Goal: Task Accomplishment & Management: Use online tool/utility

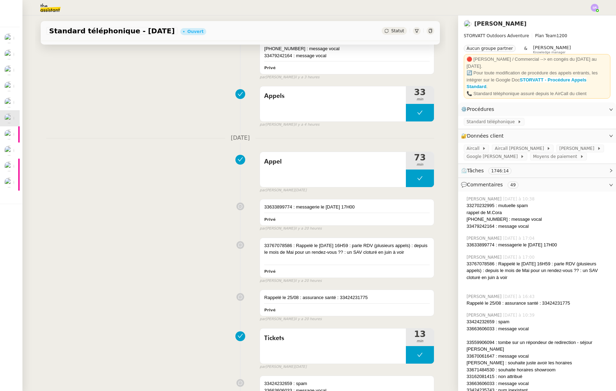
scroll to position [117, 0]
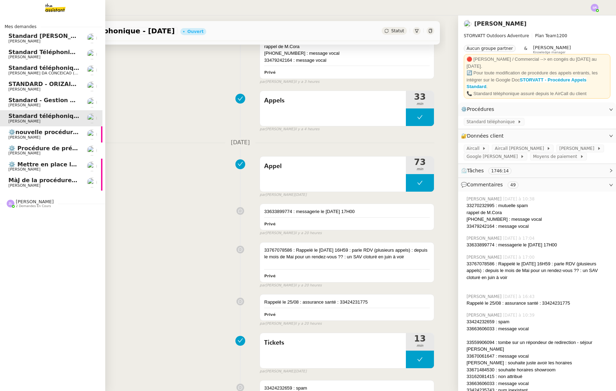
click at [68, 157] on link "⚙️ Procédure de précomptabilité [PERSON_NAME]" at bounding box center [49, 150] width 105 height 16
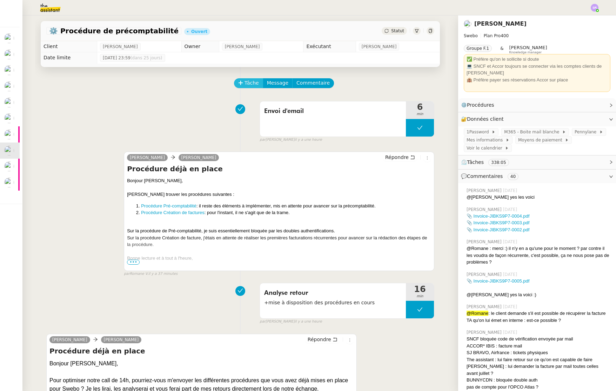
click at [247, 81] on span "Tâche" at bounding box center [251, 83] width 14 height 8
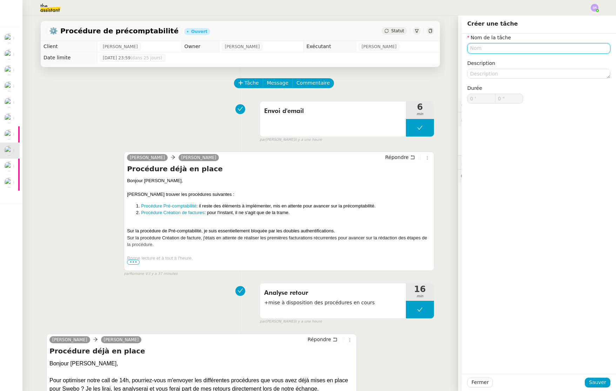
click at [520, 47] on input "text" at bounding box center [538, 48] width 143 height 10
click at [523, 63] on div "Préparation réunion" at bounding box center [534, 61] width 138 height 6
drag, startPoint x: 494, startPoint y: 50, endPoint x: 531, endPoint y: 49, distance: 37.2
click at [531, 49] on input "Préparation réunion" at bounding box center [538, 48] width 143 height 10
type input "Préparation visio"
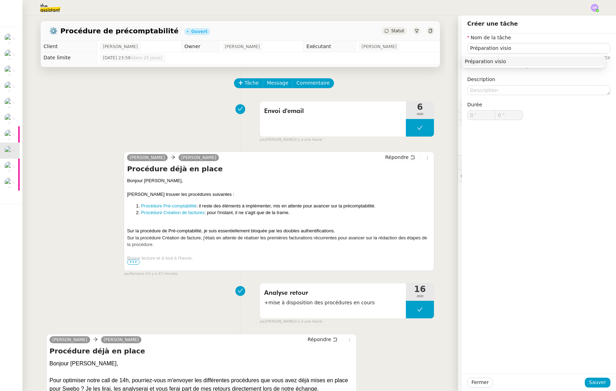
click at [530, 67] on div "Préparation visio" at bounding box center [533, 61] width 143 height 13
click at [529, 63] on div "Préparation visio" at bounding box center [534, 61] width 138 height 6
click at [589, 378] on span "Sauver" at bounding box center [597, 382] width 17 height 8
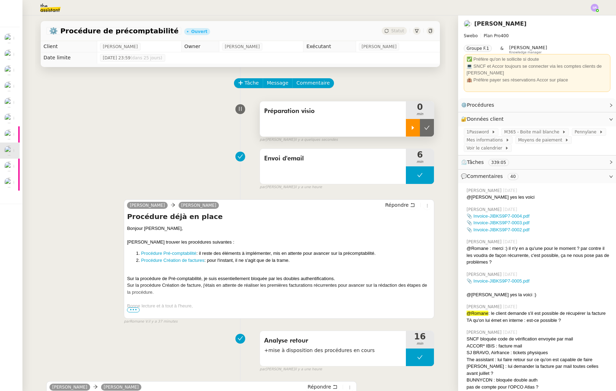
click at [406, 130] on div at bounding box center [413, 128] width 14 height 18
click at [516, 14] on div at bounding box center [308, 7] width 581 height 15
click at [145, 138] on div "Préparation visio 1 min false par [PERSON_NAME] il y a quelques secondes" at bounding box center [240, 120] width 388 height 45
click at [421, 123] on div at bounding box center [420, 128] width 28 height 18
click at [238, 80] on icon at bounding box center [240, 82] width 5 height 5
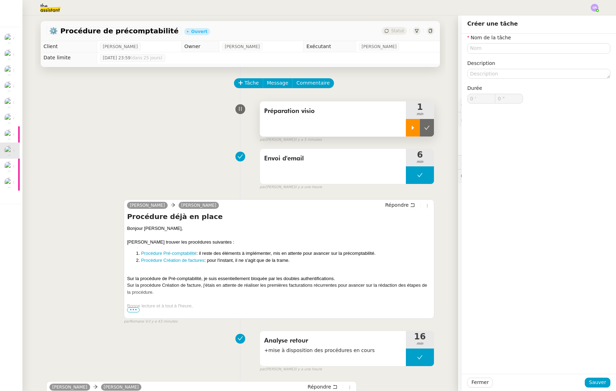
click at [406, 132] on div at bounding box center [413, 128] width 14 height 18
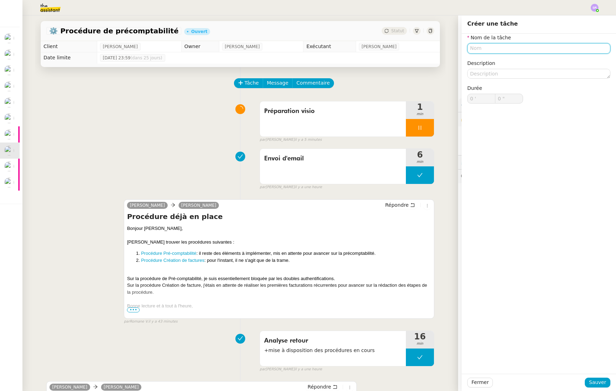
click at [482, 52] on input "text" at bounding box center [538, 48] width 143 height 10
type input "Visio"
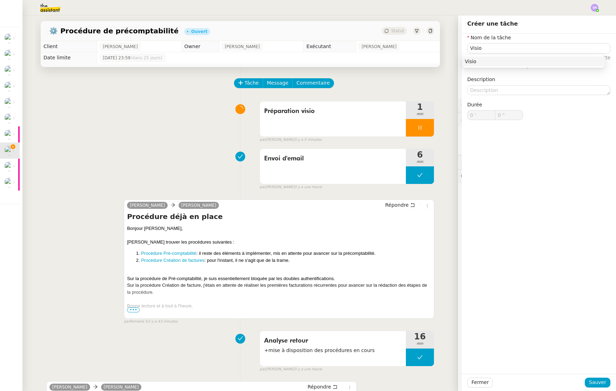
click at [523, 66] on div "Visio" at bounding box center [533, 61] width 143 height 13
click at [524, 63] on div "Visio" at bounding box center [534, 61] width 138 height 6
drag, startPoint x: 597, startPoint y: 382, endPoint x: 582, endPoint y: 355, distance: 30.9
click at [597, 382] on span "Sauver" at bounding box center [597, 382] width 17 height 8
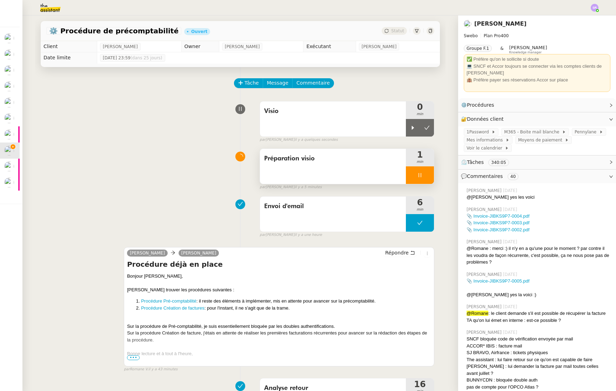
click at [415, 178] on div at bounding box center [420, 175] width 28 height 18
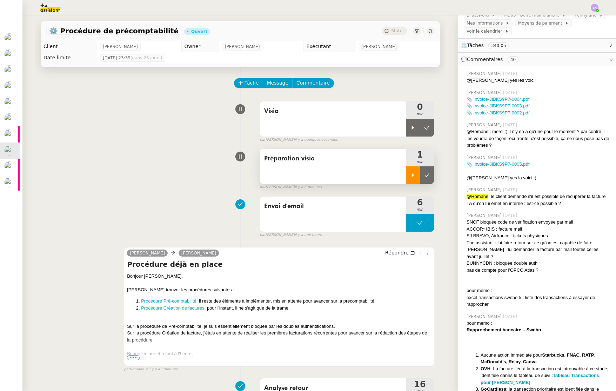
click at [408, 179] on div at bounding box center [413, 175] width 14 height 18
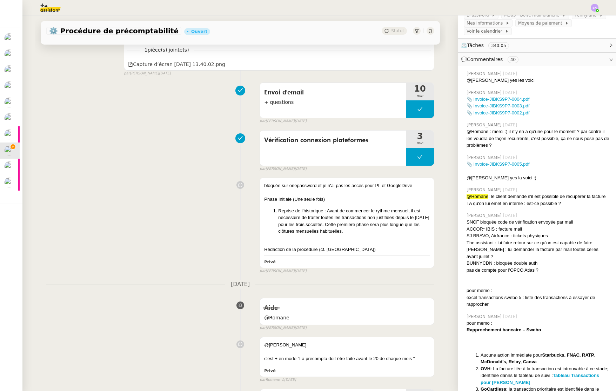
scroll to position [11609, 0]
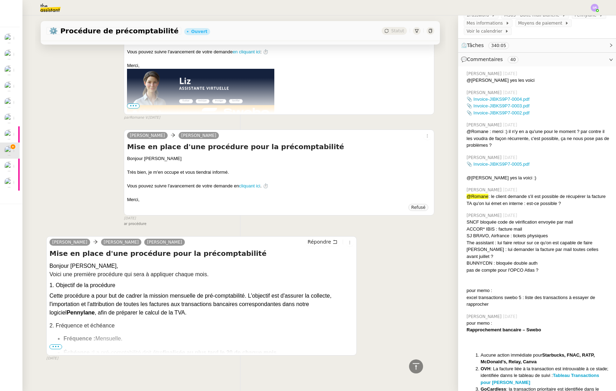
click at [54, 344] on span "•••" at bounding box center [55, 346] width 13 height 5
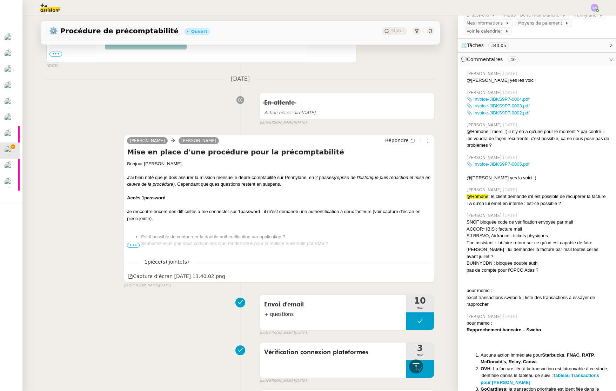
scroll to position [10858, 0]
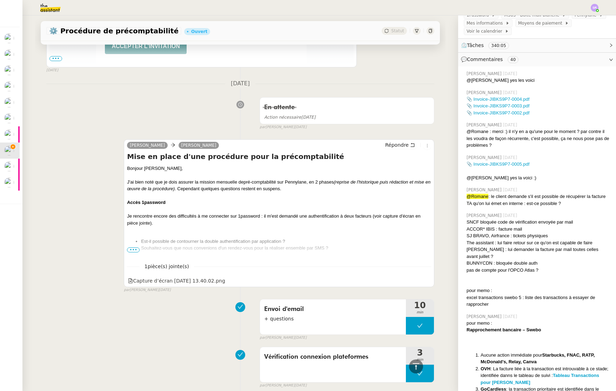
click at [132, 247] on span "•••" at bounding box center [133, 249] width 13 height 5
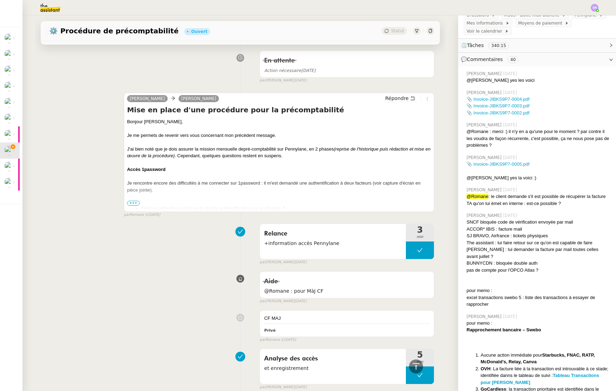
scroll to position [10274, 0]
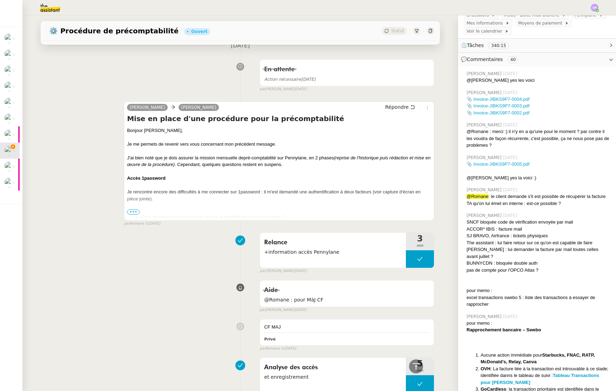
click at [130, 209] on span "•••" at bounding box center [133, 211] width 13 height 5
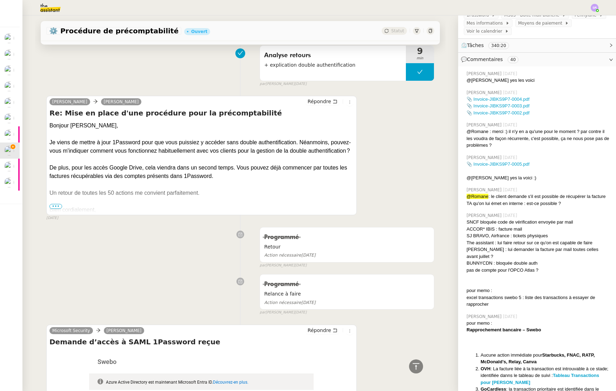
scroll to position [9788, 0]
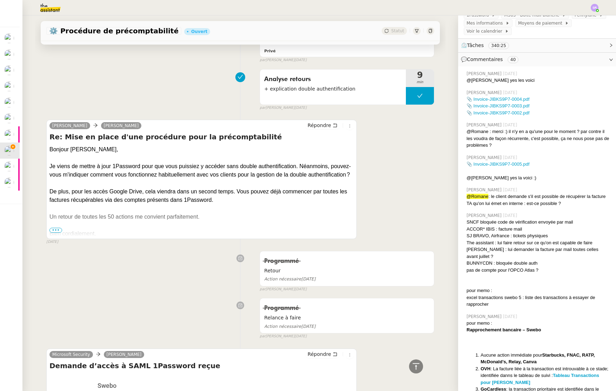
click at [51, 219] on div "Un retour de toutes les 50 actions me convient parfaitement." at bounding box center [201, 217] width 304 height 8
click at [52, 228] on span "•••" at bounding box center [55, 230] width 13 height 5
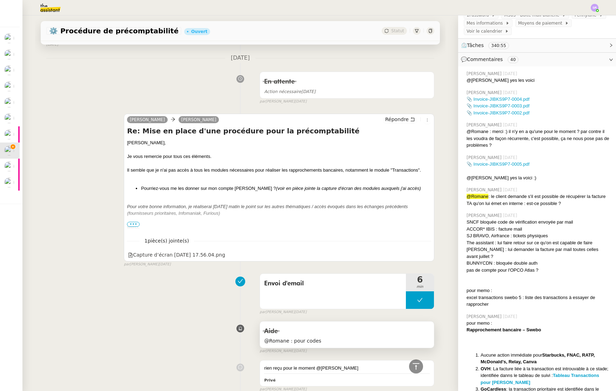
scroll to position [8186, 0]
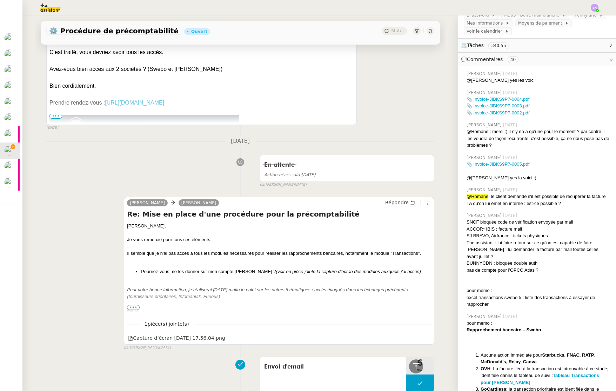
click at [128, 305] on span "•••" at bounding box center [133, 307] width 13 height 5
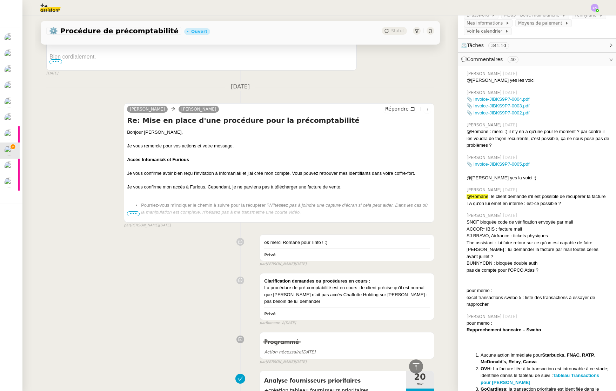
scroll to position [7279, 0]
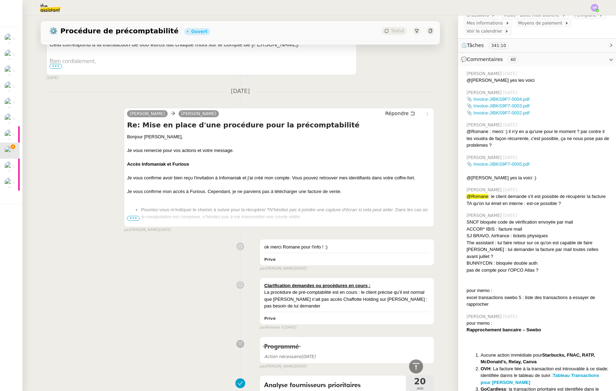
click at [134, 216] on span "•••" at bounding box center [133, 218] width 13 height 5
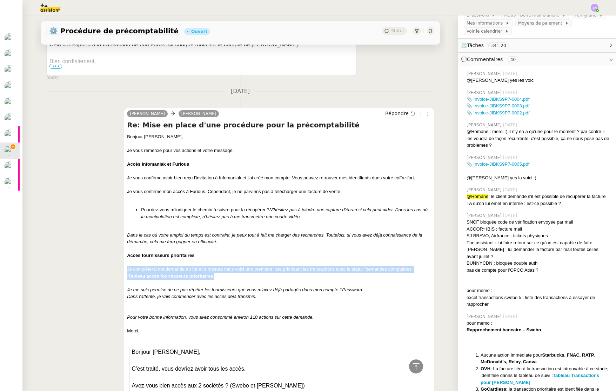
drag, startPoint x: 227, startPoint y: 269, endPoint x: 121, endPoint y: 258, distance: 106.5
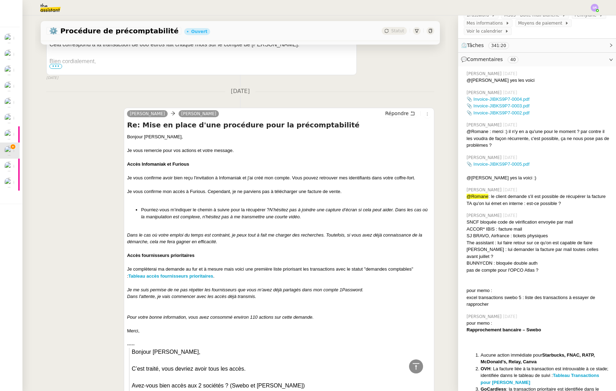
click at [223, 232] on div "Dans le cas où votre emploi du temps est contraint, je peux tout à fait me char…" at bounding box center [279, 239] width 304 height 14
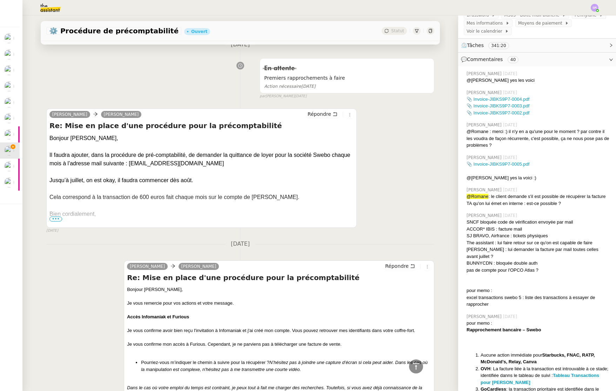
scroll to position [7098, 0]
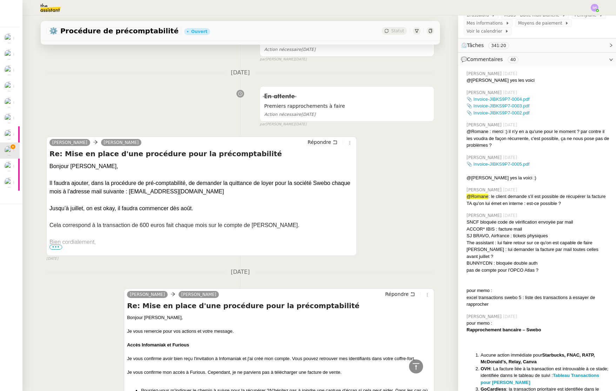
click at [56, 244] on span "•••" at bounding box center [55, 246] width 13 height 5
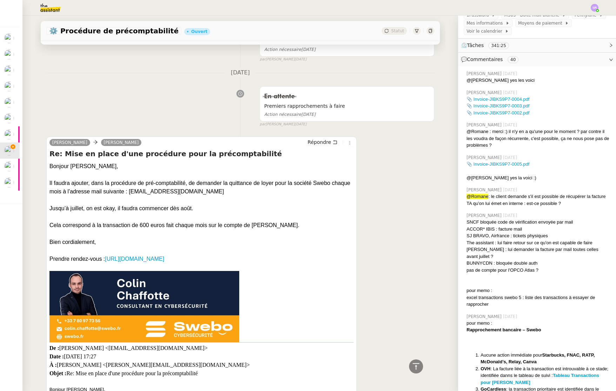
scroll to position [7012, 0]
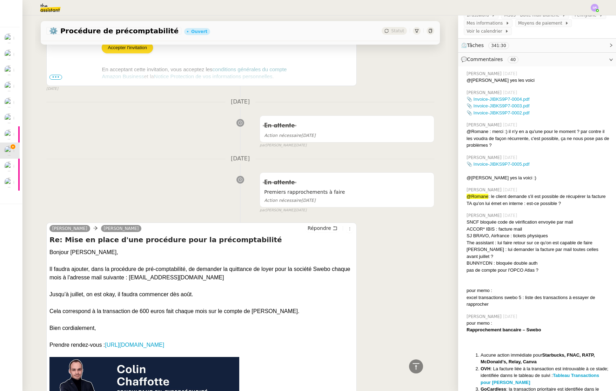
drag, startPoint x: 138, startPoint y: 287, endPoint x: 194, endPoint y: 286, distance: 56.1
click at [194, 290] on div "Jusqu’à juillet, on est okay, il faudra commencer dès août." at bounding box center [201, 294] width 304 height 8
click at [288, 290] on div "Jusqu’à juillet, on est okay, il faudra commencer dès août." at bounding box center [201, 294] width 304 height 8
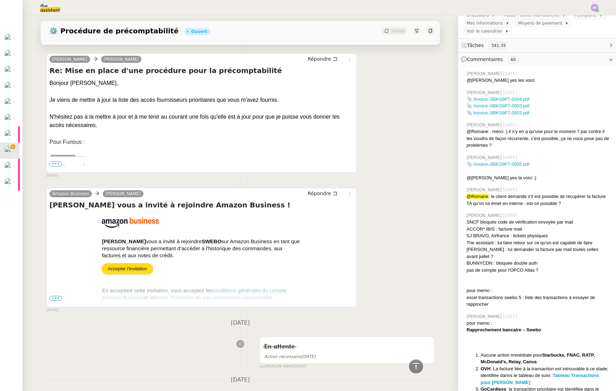
scroll to position [6776, 0]
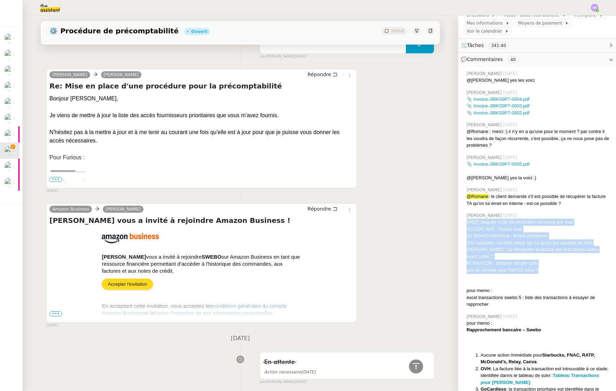
drag, startPoint x: 461, startPoint y: 221, endPoint x: 542, endPoint y: 267, distance: 92.5
click at [542, 267] on div "SNCF bloquée code de vérification envoyée par mail ACCOR* IBIS : facture mail S…" at bounding box center [539, 263] width 144 height 89
copy div "SNCF bloquée code de vérification envoyée par mail ACCOR* IBIS : facture mail S…"
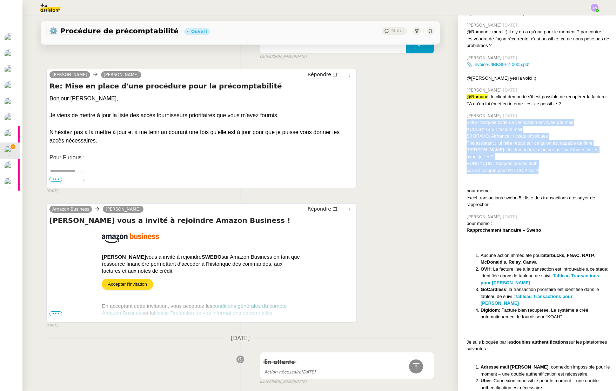
scroll to position [249, 0]
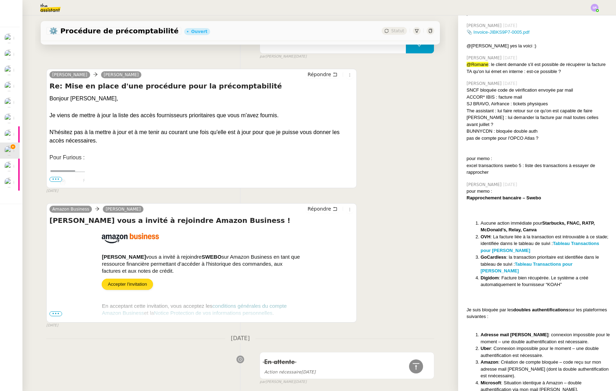
click at [481, 222] on li "Aucune action immédiate pour Starbucks, FNAC, RATP, McDonald’s, Relay, Canva" at bounding box center [546, 227] width 130 height 14
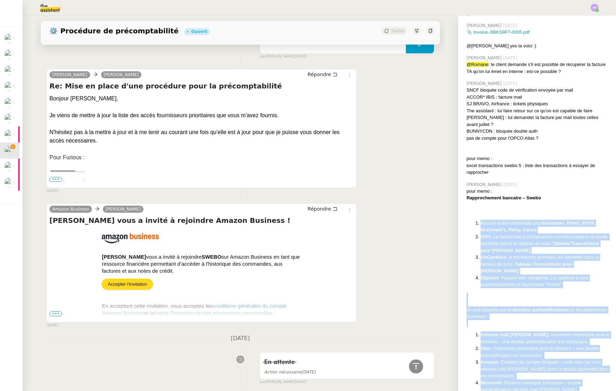
scroll to position [324, 0]
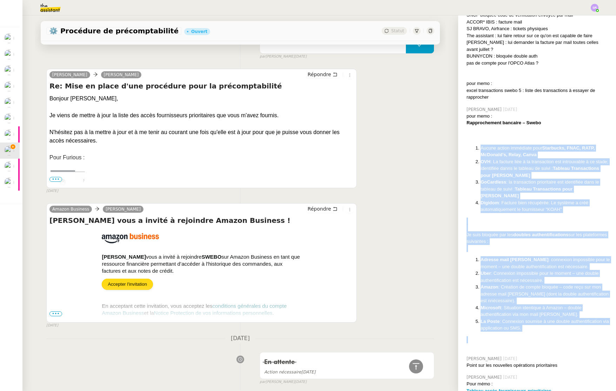
drag, startPoint x: 476, startPoint y: 222, endPoint x: 582, endPoint y: 330, distance: 151.8
click at [582, 330] on div "pour memo : Rapprochement bancaire – Swebo Aucune action immédiate pour Starbuc…" at bounding box center [539, 231] width 144 height 237
copy div "Loremi dolors ametconse adip Elitseddo, EIUS, TEMP, InCididu’u, Labor, Etdol MA…"
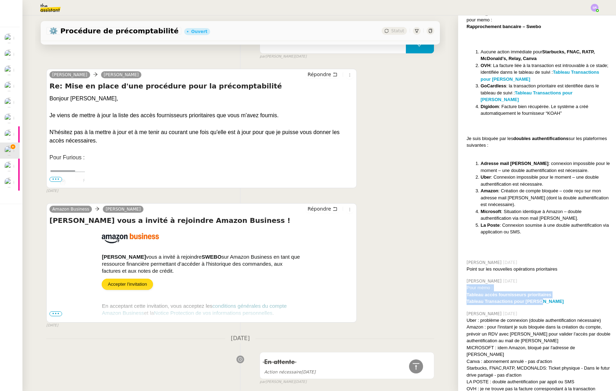
drag, startPoint x: 536, startPoint y: 296, endPoint x: 460, endPoint y: 284, distance: 77.4
click at [464, 284] on div "[PERSON_NAME] [DATE] Pour mémo : Tableau accès fournisseurs prioritaires ﻿Table…" at bounding box center [537, 291] width 147 height 33
copy div "Pour mémo : Tableau accès fournisseurs prioritaires ﻿Tableau Transactions pour …"
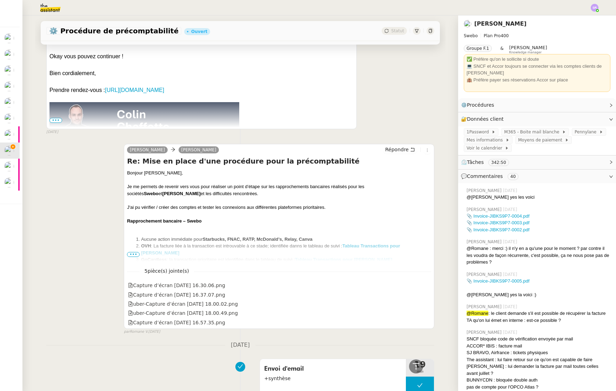
scroll to position [4888, 0]
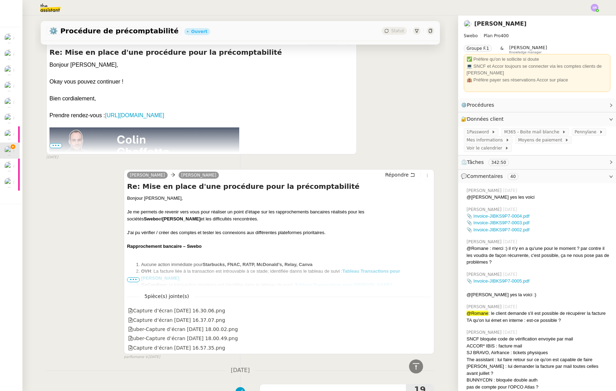
click at [132, 282] on span "•••" at bounding box center [133, 279] width 13 height 5
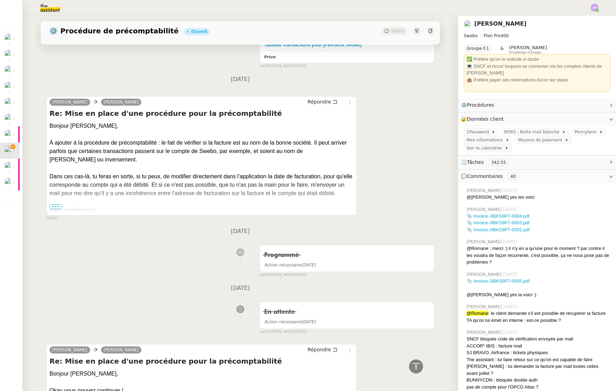
scroll to position [4508, 0]
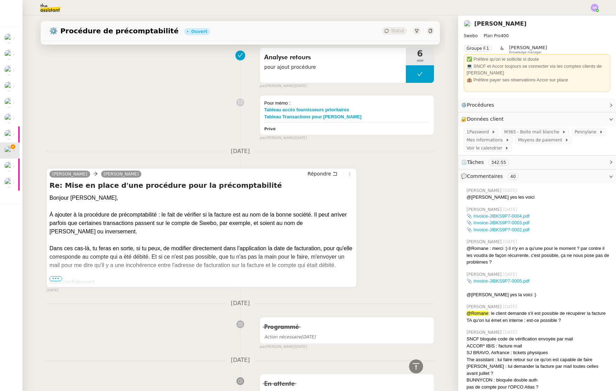
click at [56, 281] on span "•••" at bounding box center [55, 278] width 13 height 5
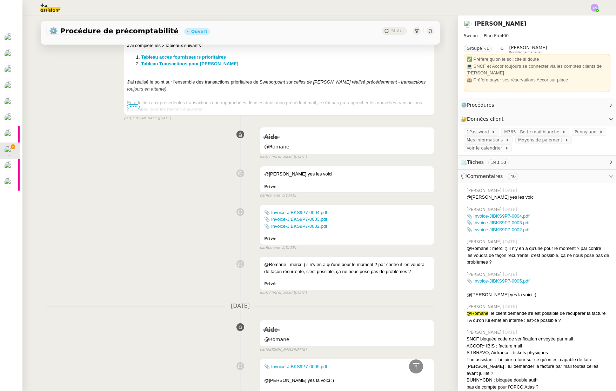
scroll to position [3393, 0]
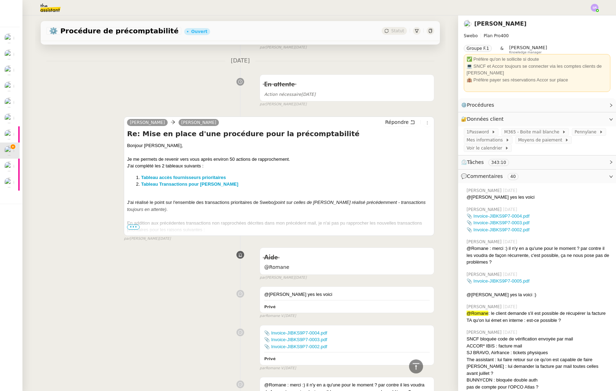
click at [127, 227] on span "•••" at bounding box center [133, 226] width 13 height 5
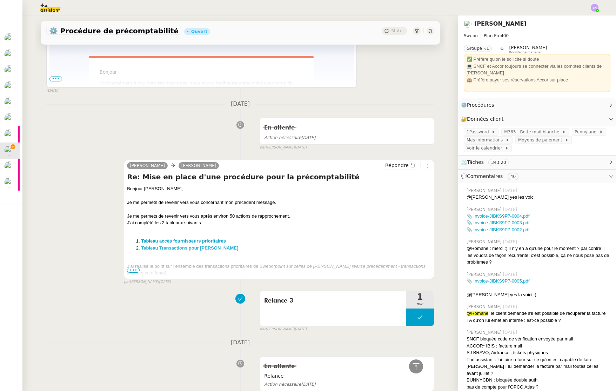
scroll to position [2448, 0]
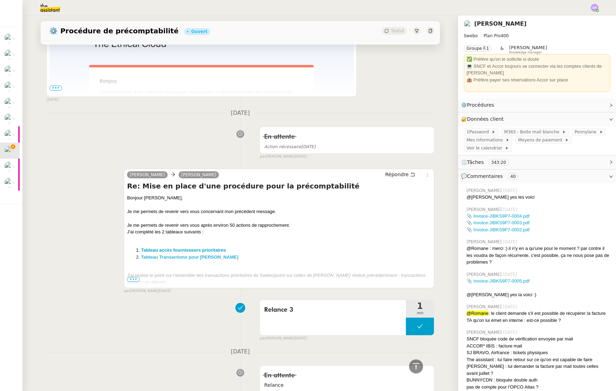
click at [131, 280] on span "•••" at bounding box center [133, 279] width 13 height 5
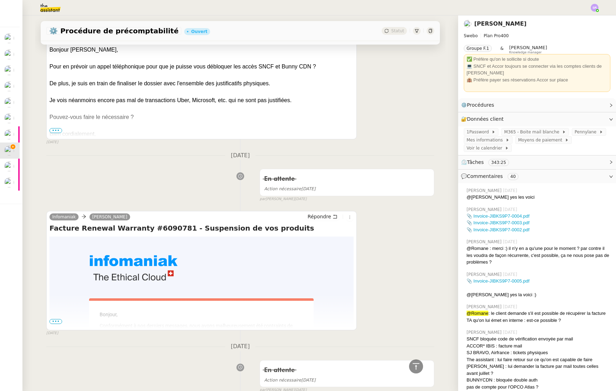
scroll to position [2249, 0]
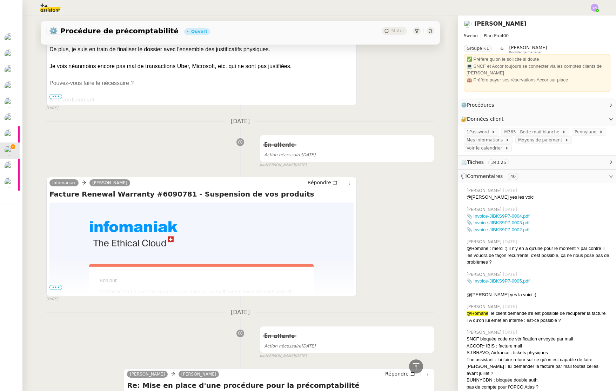
click at [53, 286] on span "•••" at bounding box center [55, 287] width 13 height 5
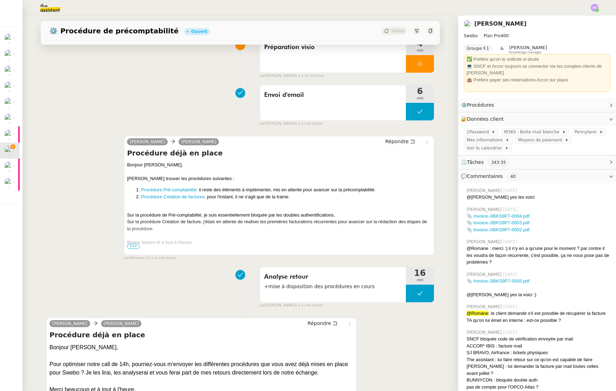
scroll to position [0, 0]
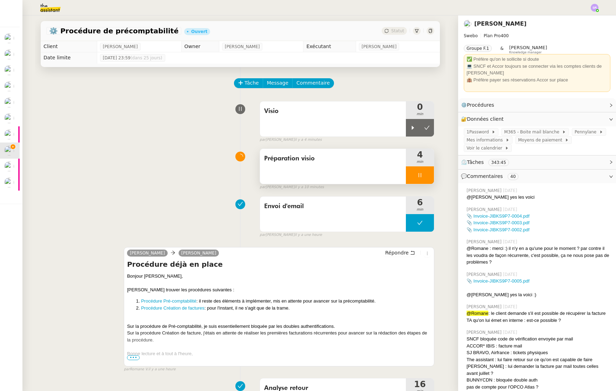
drag, startPoint x: 284, startPoint y: 174, endPoint x: 299, endPoint y: 175, distance: 14.0
click at [284, 174] on div "Préparation visio" at bounding box center [333, 166] width 146 height 35
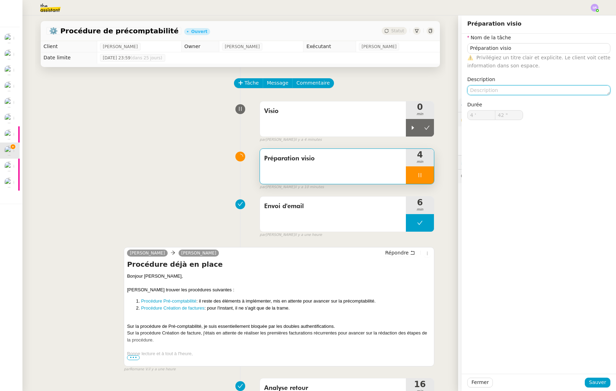
click at [522, 93] on textarea at bounding box center [538, 90] width 143 height 10
type input "43 ""
type textarea "("
type input "45 ""
type textarea "(accès"
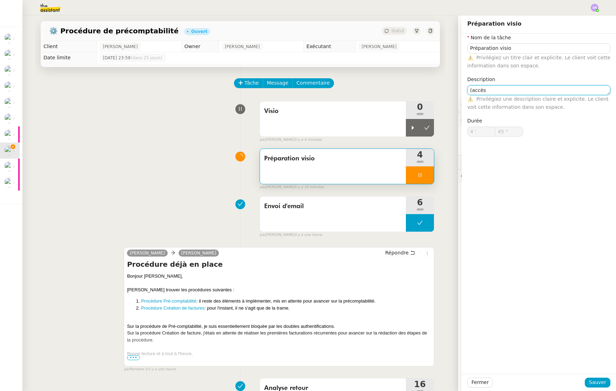
type input "46 ""
type textarea "(accès et s"
type input "47 ""
type textarea "(accès et sites"
type input "48 ""
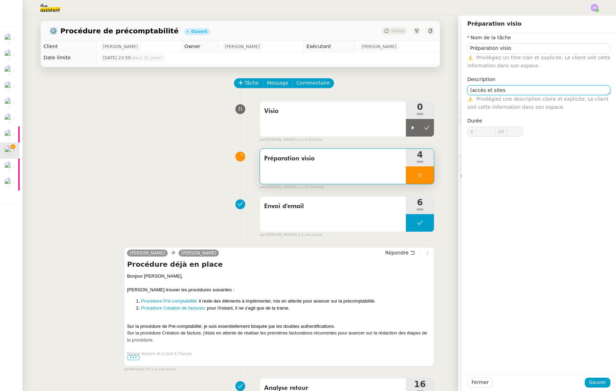
type textarea "(accès et sites)"
click at [499, 90] on textarea "(accès et sites)" at bounding box center [538, 90] width 143 height 10
click at [497, 91] on textarea "(accès et sites)" at bounding box center [538, 90] width 143 height 10
type input "52 ""
type textarea "(accès et sites )"
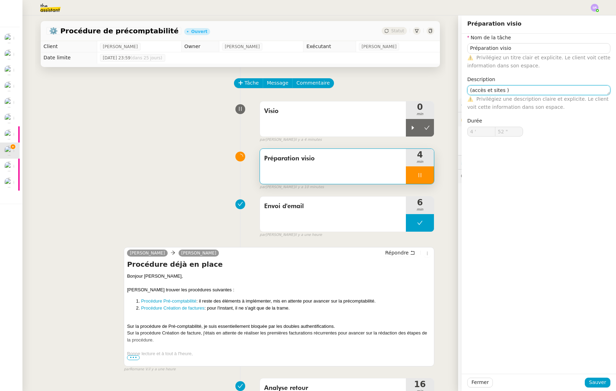
type input "53 ""
type textarea "(accès et sites + ques)"
type input "54 ""
type textarea "(accès et sites + quesitons-)"
type input "55 ""
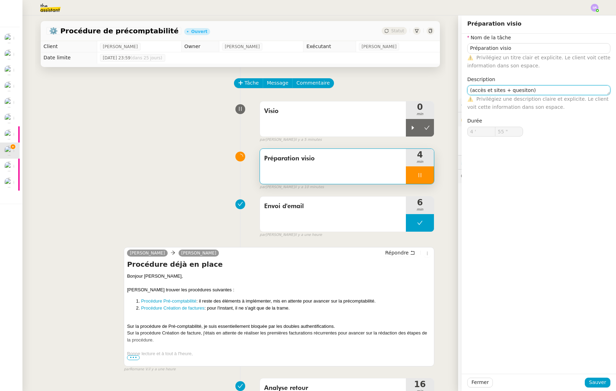
type textarea "(accès et sites + quesito)"
type input "56 ""
type textarea "(accès et sites + quest)"
type input "57 ""
type textarea "(accès et sites + questions)"
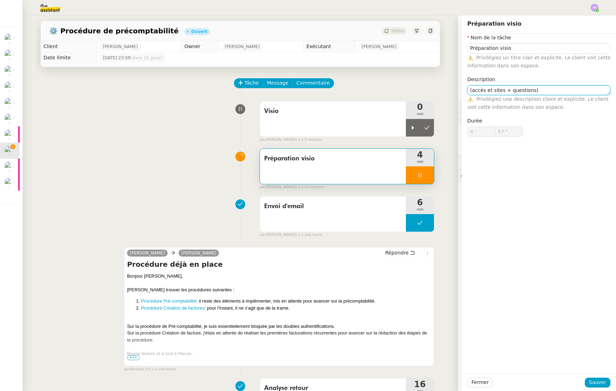
type input "58 ""
type textarea "(accès et sites + questions)"
click at [599, 384] on span "Sauver" at bounding box center [597, 382] width 17 height 8
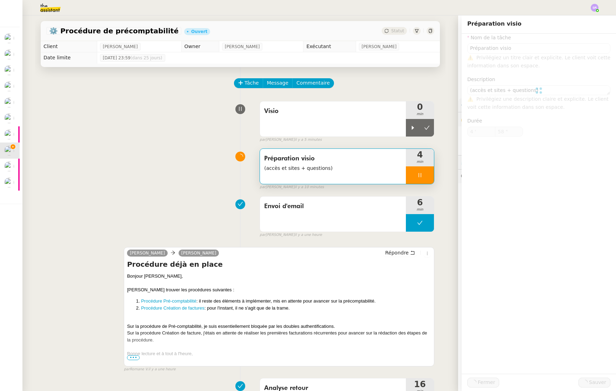
type input "Préparation visio"
type textarea "(accès et sites + questions)"
type input "4 '"
type input "59 ""
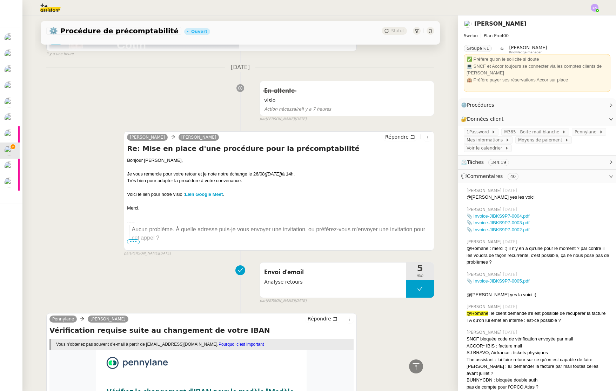
scroll to position [510, 0]
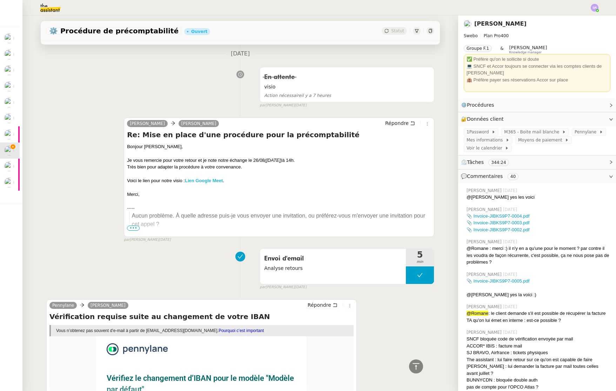
click at [207, 180] on strong "Lien Google Meet" at bounding box center [204, 180] width 38 height 5
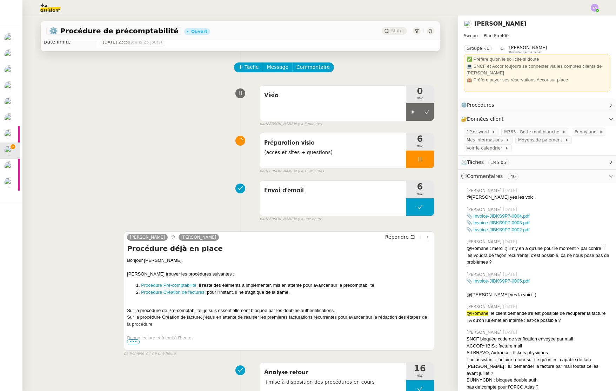
scroll to position [0, 0]
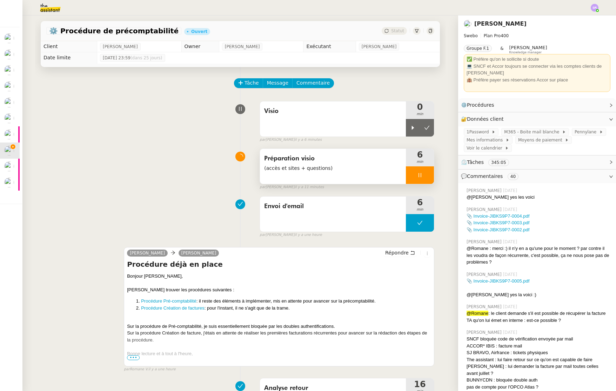
click at [410, 170] on div at bounding box center [420, 175] width 28 height 18
click at [410, 174] on icon at bounding box center [413, 175] width 6 height 6
click at [477, 130] on span "1Password" at bounding box center [479, 131] width 25 height 7
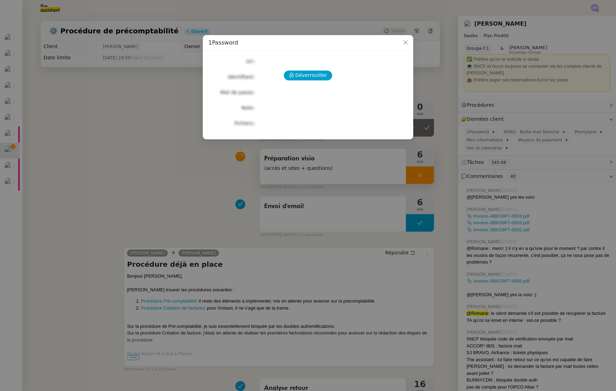
click at [334, 72] on div "Déverrouiller" at bounding box center [307, 76] width 199 height 10
click at [330, 75] on button "Déverrouiller" at bounding box center [308, 76] width 49 height 10
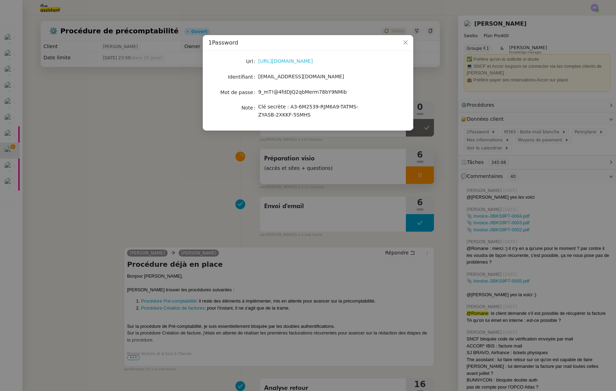
click at [302, 62] on link "[URL][DOMAIN_NAME]" at bounding box center [285, 61] width 55 height 6
click at [284, 75] on span "[EMAIL_ADDRESS][DOMAIN_NAME]" at bounding box center [301, 77] width 86 height 6
drag, startPoint x: 296, startPoint y: 78, endPoint x: 255, endPoint y: 79, distance: 40.7
click at [255, 79] on nz-form-item "Identifiant [EMAIL_ADDRESS][DOMAIN_NAME]" at bounding box center [307, 77] width 199 height 10
copy nz-form-item "[EMAIL_ADDRESS][DOMAIN_NAME]"
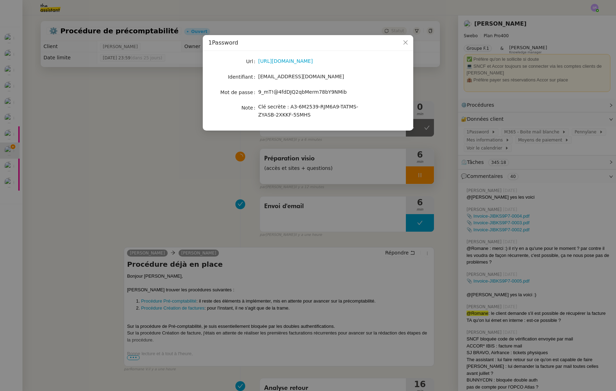
click at [293, 94] on span "9_mT!@4fdDJQ2qbMerm78bY9NMib" at bounding box center [302, 92] width 88 height 6
drag, startPoint x: 360, startPoint y: 92, endPoint x: 252, endPoint y: 91, distance: 107.3
click at [252, 91] on nz-form-item "Mot de passe [SECURITY_DATA]" at bounding box center [307, 92] width 199 height 10
copy nz-form-item "9_mT!@4fdDJQ2qbMerm78bY9NMib"
click at [409, 43] on span "Close" at bounding box center [405, 42] width 15 height 15
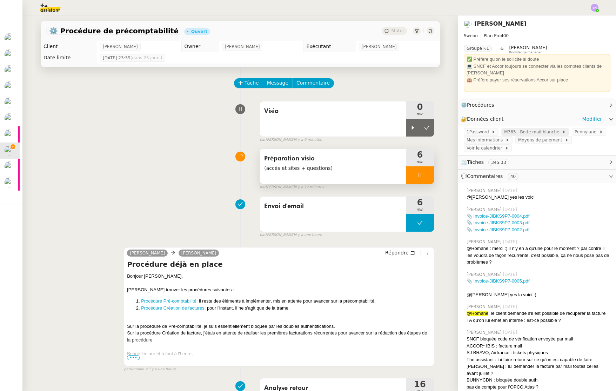
click at [529, 133] on span "M365 - Boite mail blanche" at bounding box center [533, 131] width 58 height 7
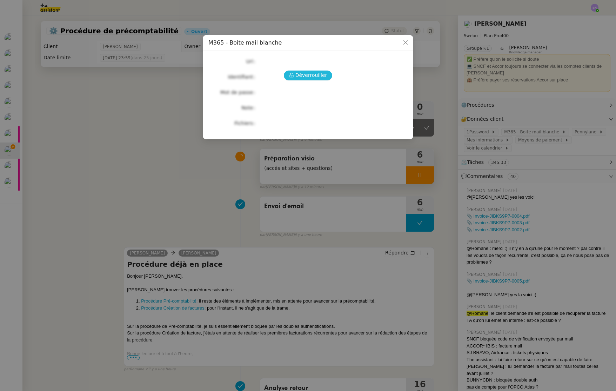
click at [317, 74] on span "Déverrouiller" at bounding box center [311, 75] width 32 height 8
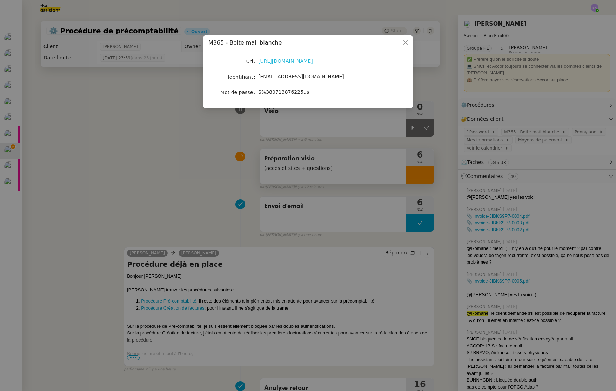
click at [304, 61] on link "[URL][DOMAIN_NAME]" at bounding box center [285, 61] width 55 height 6
drag, startPoint x: 297, startPoint y: 77, endPoint x: 253, endPoint y: 75, distance: 44.2
click at [253, 75] on nz-form-item "Identifiant [EMAIL_ADDRESS][DOMAIN_NAME]" at bounding box center [307, 77] width 199 height 10
copy nz-form-item "[EMAIL_ADDRESS][DOMAIN_NAME]"
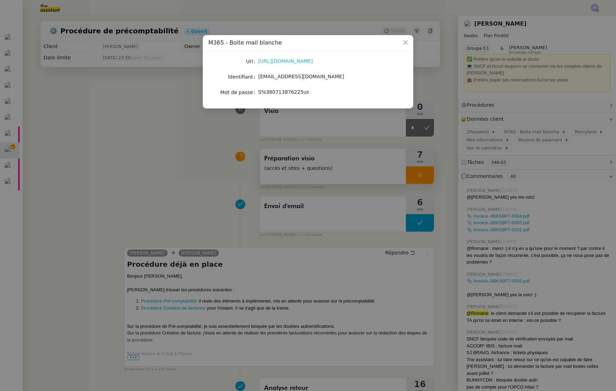
click at [280, 62] on link "[URL][DOMAIN_NAME]" at bounding box center [285, 61] width 55 height 6
click at [408, 42] on icon "Close" at bounding box center [406, 43] width 6 height 6
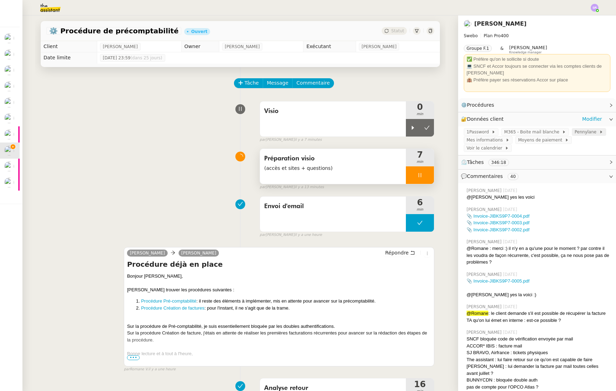
click at [583, 132] on span "Pennylane" at bounding box center [587, 131] width 25 height 7
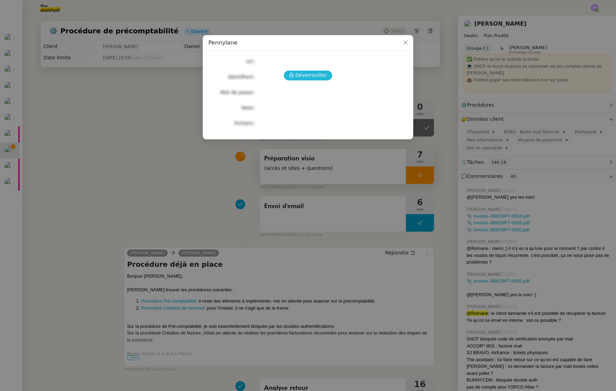
click at [313, 78] on span "Déverrouiller" at bounding box center [311, 75] width 32 height 8
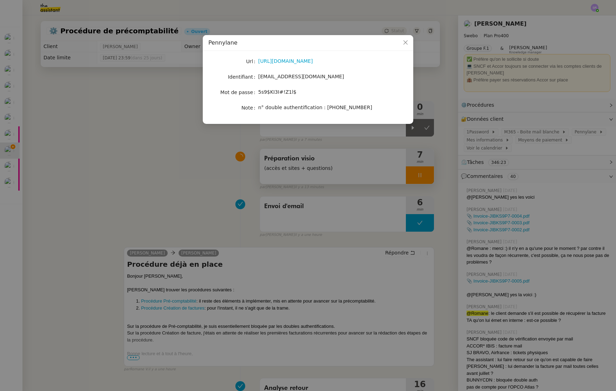
click at [320, 64] on div "[URL][DOMAIN_NAME]" at bounding box center [316, 61] width 116 height 8
click at [313, 62] on link "[URL][DOMAIN_NAME]" at bounding box center [285, 61] width 55 height 6
click at [408, 44] on span "Close" at bounding box center [405, 42] width 15 height 15
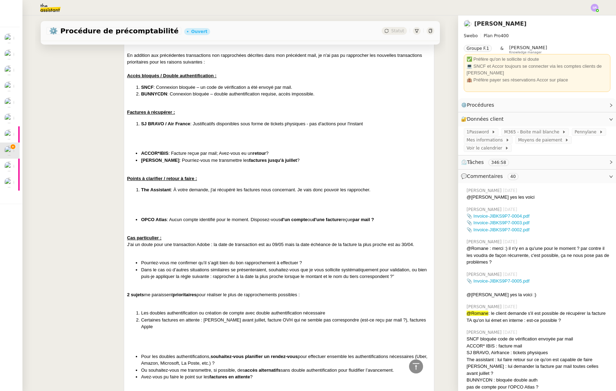
scroll to position [2990, 0]
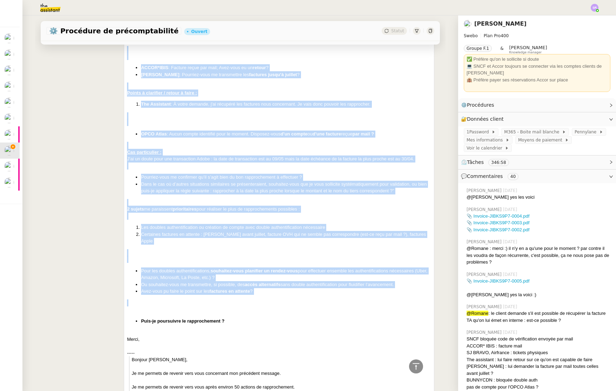
drag, startPoint x: 124, startPoint y: 147, endPoint x: 263, endPoint y: 308, distance: 213.4
copy div "L'ip dolorsit ame 0 consecte adipisci : Elitsed doeiu temporincidi utlaboreetdo…"
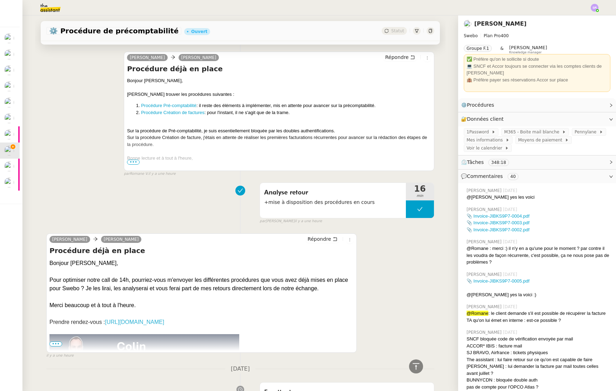
scroll to position [0, 0]
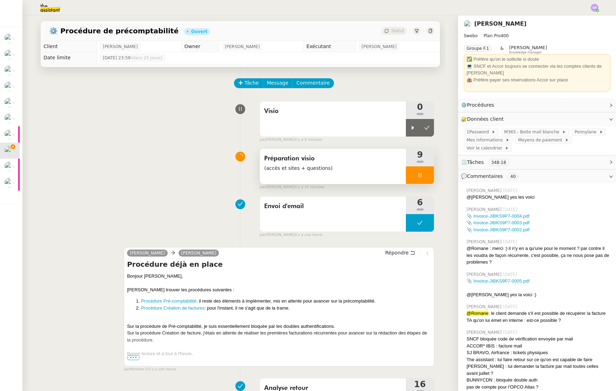
click at [416, 181] on div at bounding box center [420, 175] width 28 height 18
click at [424, 177] on icon at bounding box center [427, 175] width 6 height 6
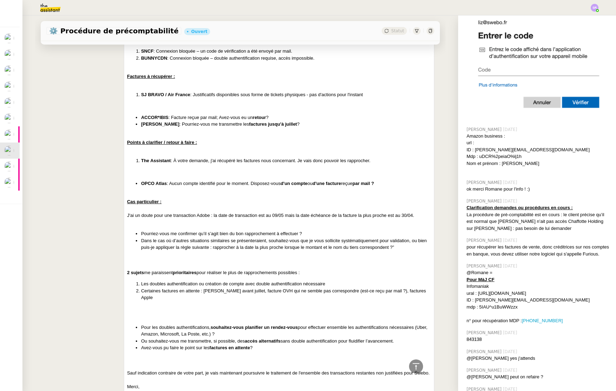
scroll to position [9584, 0]
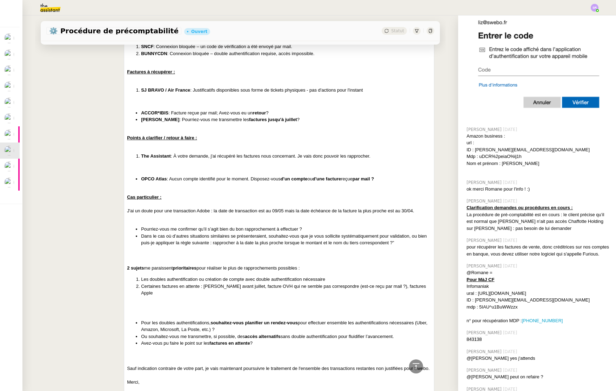
click at [200, 246] on li "Dans le cas où d’autres situations similaires se présenteraient, souhaitez-vous…" at bounding box center [286, 240] width 290 height 14
click at [193, 214] on div "J'ai un doute pour une transaction Adobe : la date de transaction est au 09/05 …" at bounding box center [279, 210] width 304 height 7
drag, startPoint x: 241, startPoint y: 223, endPoint x: 313, endPoint y: 221, distance: 71.9
click at [313, 214] on div "J'ai un doute pour une transaction Adobe : la date de transaction est au 09/05 …" at bounding box center [279, 210] width 304 height 7
click at [335, 214] on div "J'ai un doute pour une transaction Adobe : la date de transaction est au 09/05 …" at bounding box center [279, 210] width 304 height 7
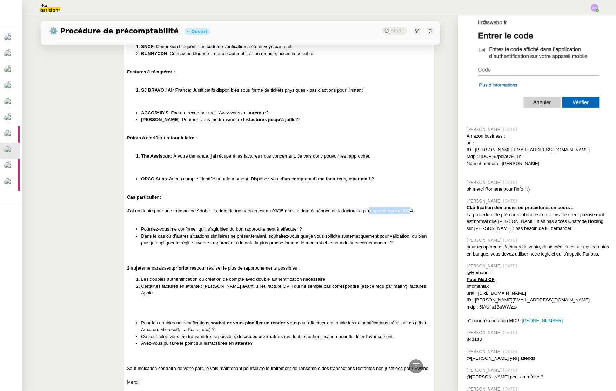
drag, startPoint x: 365, startPoint y: 224, endPoint x: 407, endPoint y: 223, distance: 41.4
click at [407, 214] on div "J'ai un doute pour une transaction Adobe : la date de transaction est au 09/05 …" at bounding box center [279, 210] width 304 height 7
click at [408, 214] on div "J'ai un doute pour une transaction Adobe : la date de transaction est au 09/05 …" at bounding box center [279, 210] width 304 height 7
click at [413, 214] on div "J'ai un doute pour une transaction Adobe : la date de transaction est au 09/05 …" at bounding box center [279, 210] width 304 height 7
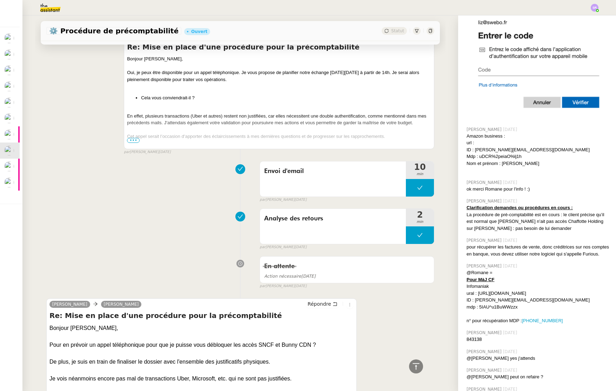
scroll to position [1829, 0]
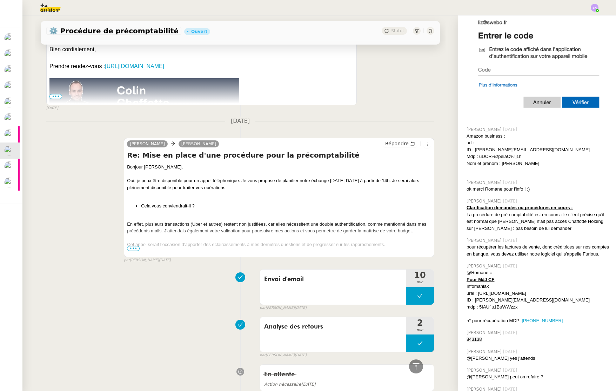
click at [134, 248] on span "•••" at bounding box center [133, 248] width 13 height 5
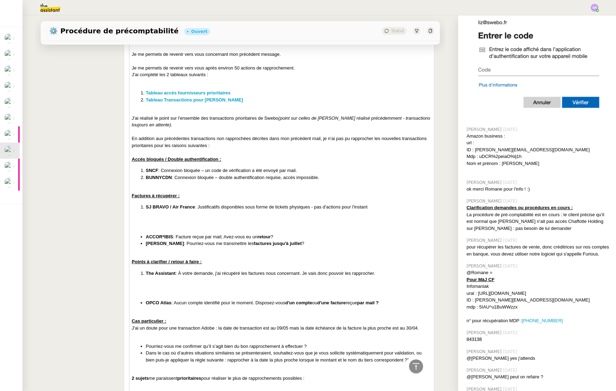
scroll to position [2407, 0]
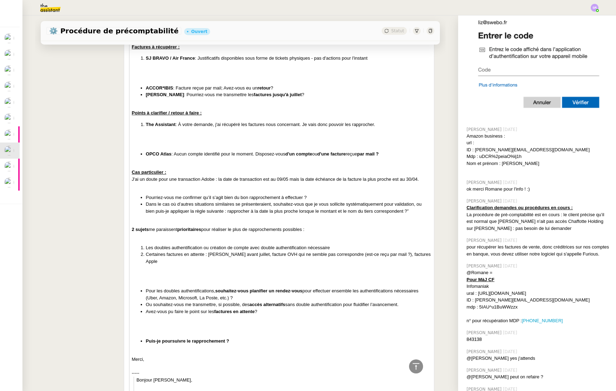
click at [164, 297] on li "Pour les doubles authentifications, souhaitez-vous planifier un rendez-vous pou…" at bounding box center [288, 294] width 285 height 14
click at [165, 297] on li "Pour les doubles authentifications, souhaitez-vous planifier un rendez-vous pou…" at bounding box center [288, 294] width 285 height 14
click at [203, 298] on li "Pour les doubles authentifications, souhaitez-vous planifier un rendez-vous pou…" at bounding box center [288, 294] width 285 height 14
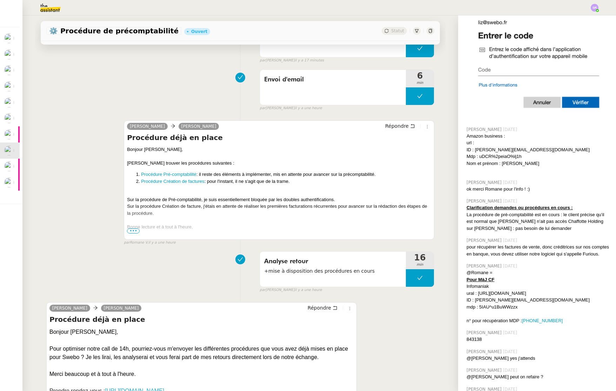
scroll to position [0, 0]
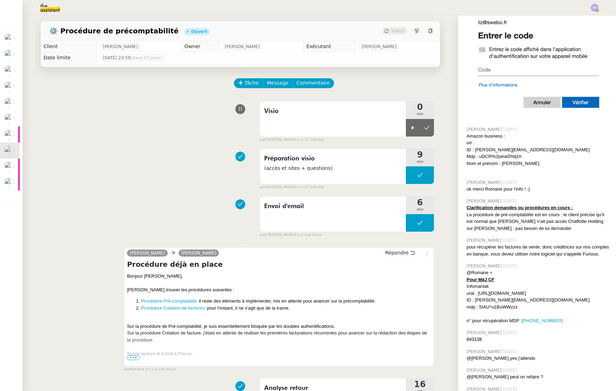
drag, startPoint x: 405, startPoint y: 129, endPoint x: 277, endPoint y: 146, distance: 128.8
click at [410, 129] on icon at bounding box center [413, 128] width 6 height 6
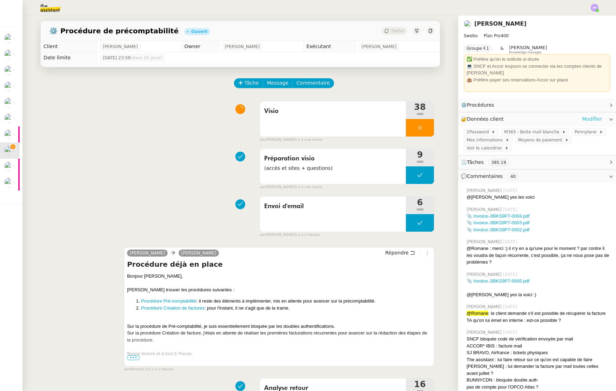
click at [582, 120] on link "Modifier" at bounding box center [592, 119] width 20 height 8
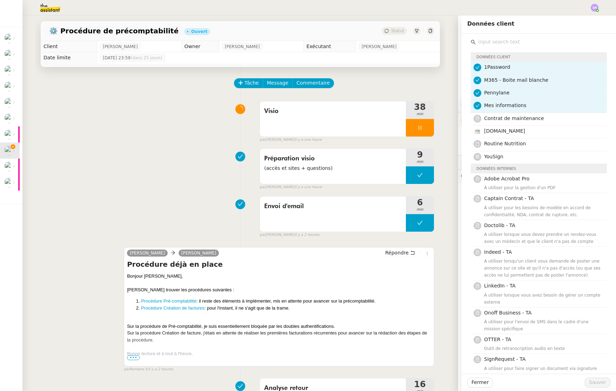
click at [533, 27] on div "Données client" at bounding box center [538, 23] width 143 height 11
click at [471, 384] on span "Fermer" at bounding box center [479, 382] width 17 height 8
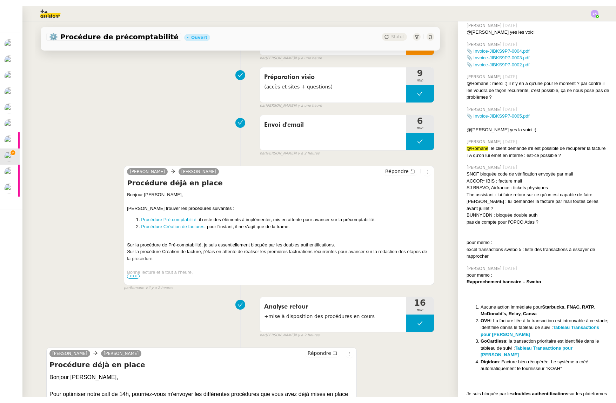
scroll to position [261, 0]
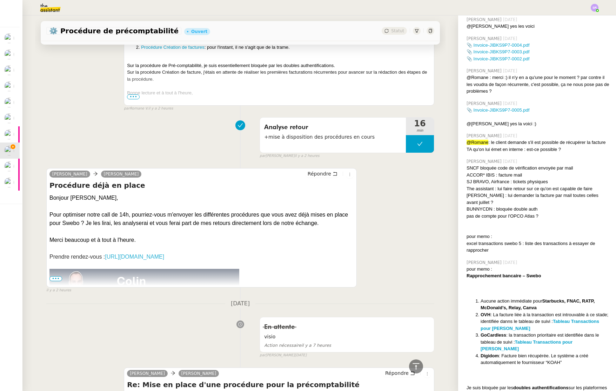
click at [483, 315] on strong "OVH" at bounding box center [486, 314] width 10 height 5
copy strong "OVH"
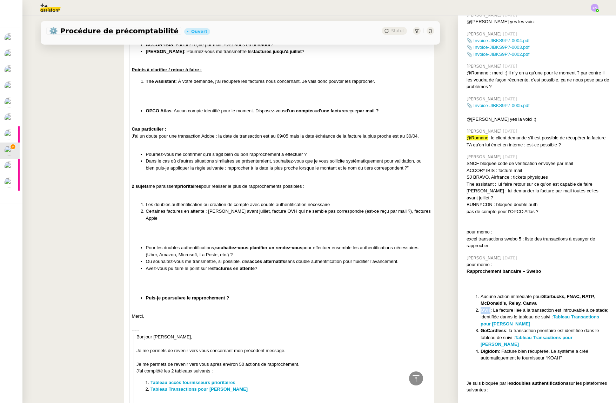
scroll to position [0, 0]
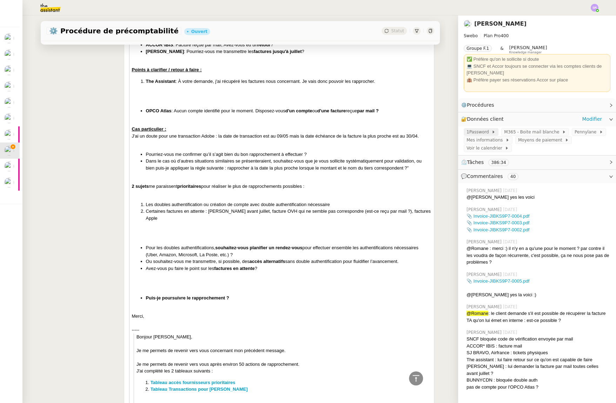
click at [480, 132] on span "1Password" at bounding box center [479, 131] width 25 height 7
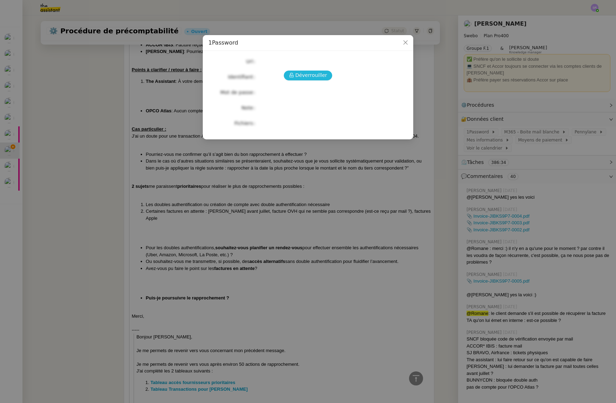
click at [321, 75] on span "Déverrouiller" at bounding box center [311, 75] width 32 height 8
click at [308, 75] on span "Déverrouiller" at bounding box center [311, 75] width 32 height 8
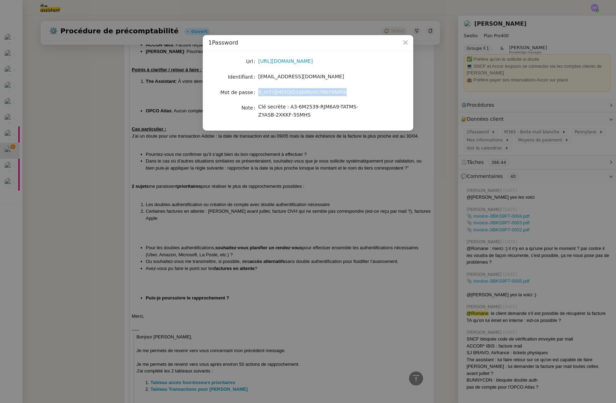
drag, startPoint x: 355, startPoint y: 91, endPoint x: 257, endPoint y: 91, distance: 97.5
click at [257, 91] on nz-form-item "Mot de passe [SECURITY_DATA]" at bounding box center [307, 92] width 199 height 10
copy nz-form-item "9_mT!@4fdDJQ2qbMerm78bY9NMib"
click at [406, 46] on span "Close" at bounding box center [405, 42] width 15 height 15
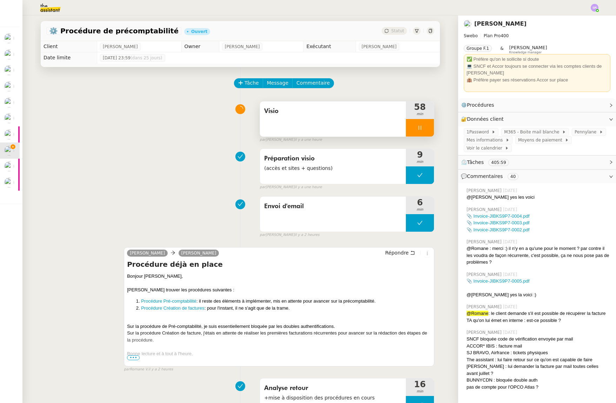
click at [417, 130] on icon at bounding box center [420, 128] width 6 height 6
click at [424, 129] on icon at bounding box center [427, 128] width 6 height 6
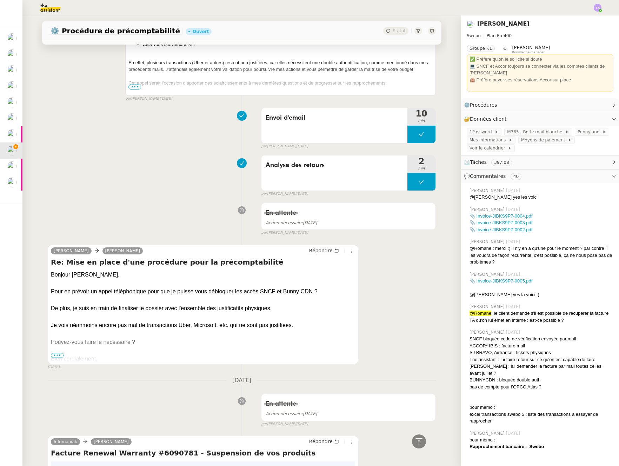
scroll to position [1995, 0]
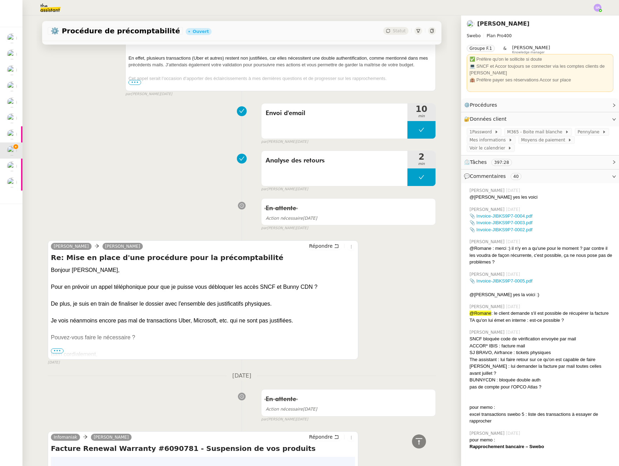
click at [206, 321] on div "Je vois néanmoins encore pas mal de transactions Uber, Microsoft, etc. qui ne s…" at bounding box center [203, 320] width 304 height 8
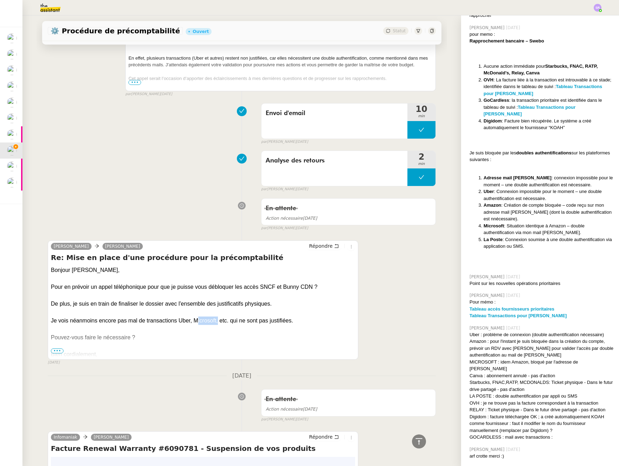
scroll to position [410, 0]
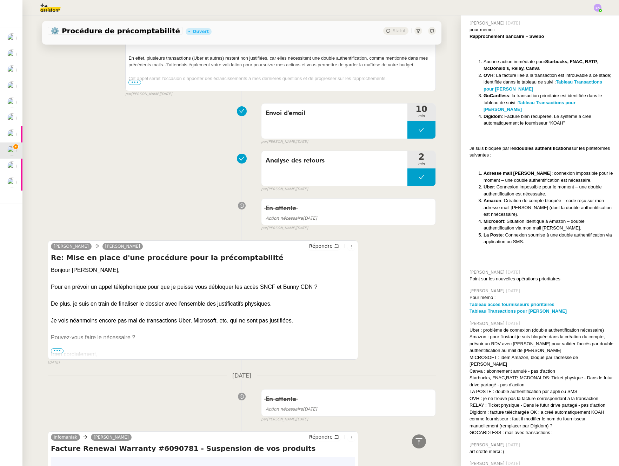
click at [556, 354] on div "MICROSOFT : idem Amazon, bloqué par l'adresse de [PERSON_NAME]" at bounding box center [541, 361] width 144 height 14
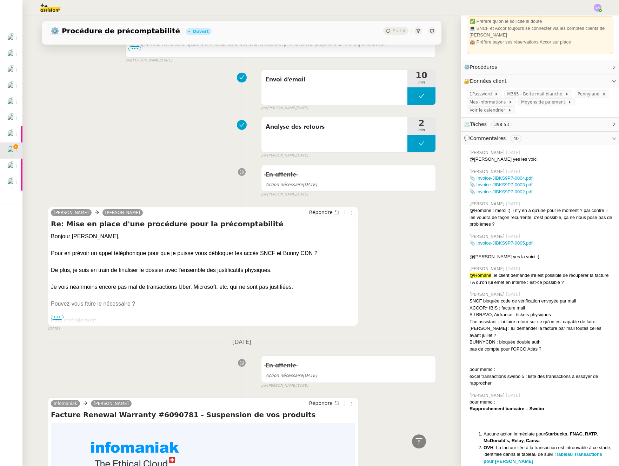
scroll to position [0, 0]
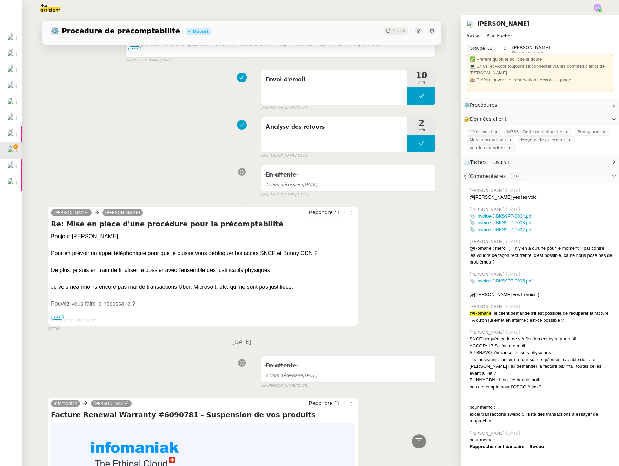
click at [539, 390] on div "pas de compte pour l'OPCO Atlas ?" at bounding box center [541, 386] width 144 height 7
